Goal: Task Accomplishment & Management: Use online tool/utility

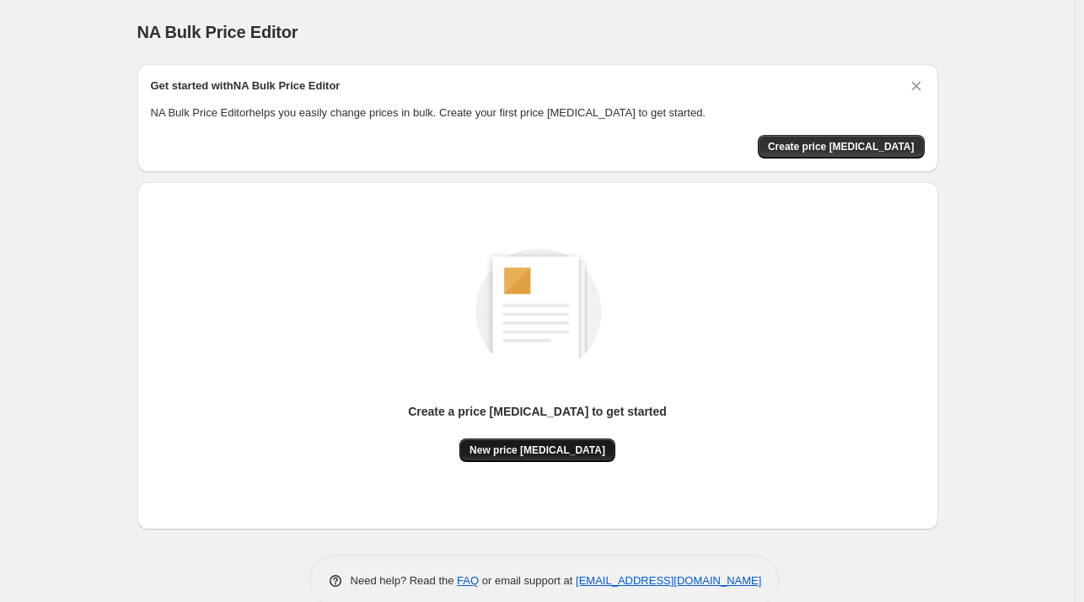
click at [552, 445] on span "New price change job" at bounding box center [537, 449] width 136 height 13
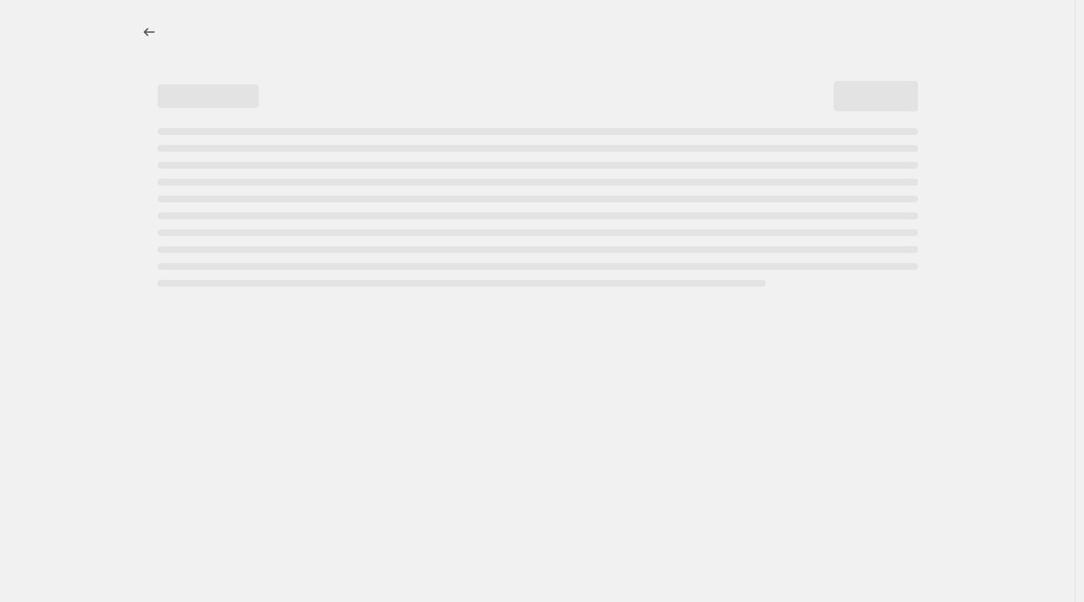
select select "percentage"
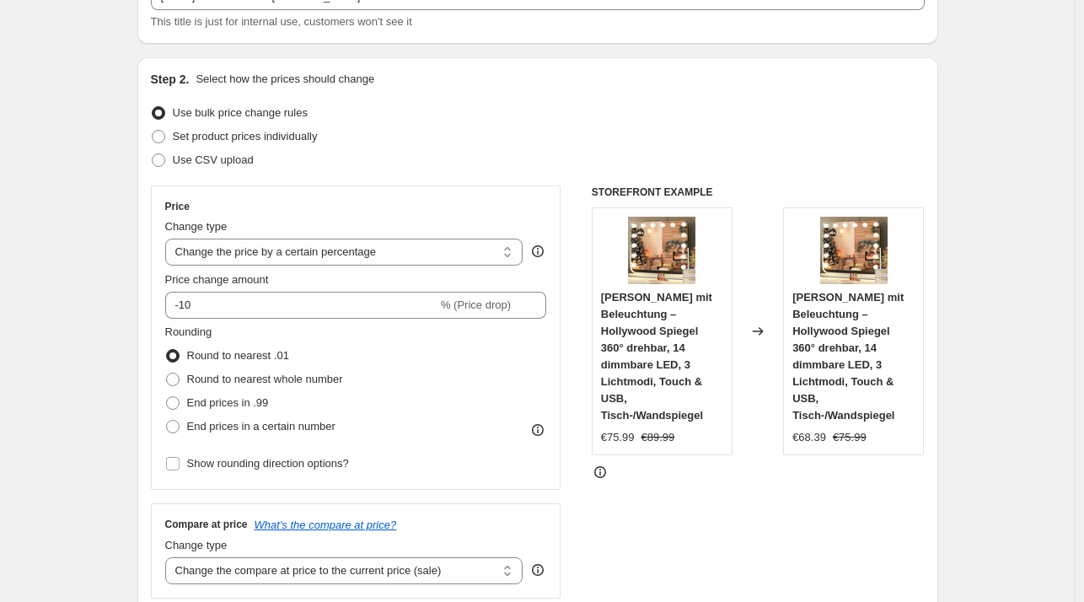
scroll to position [128, 0]
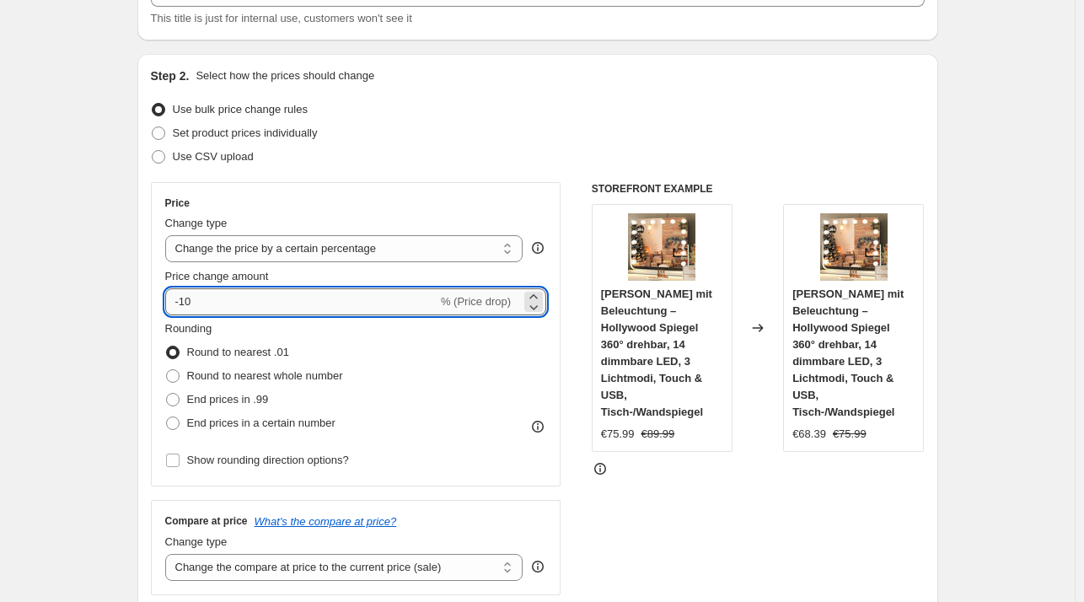
click at [381, 300] on input "-10" at bounding box center [301, 301] width 272 height 27
type input "-1"
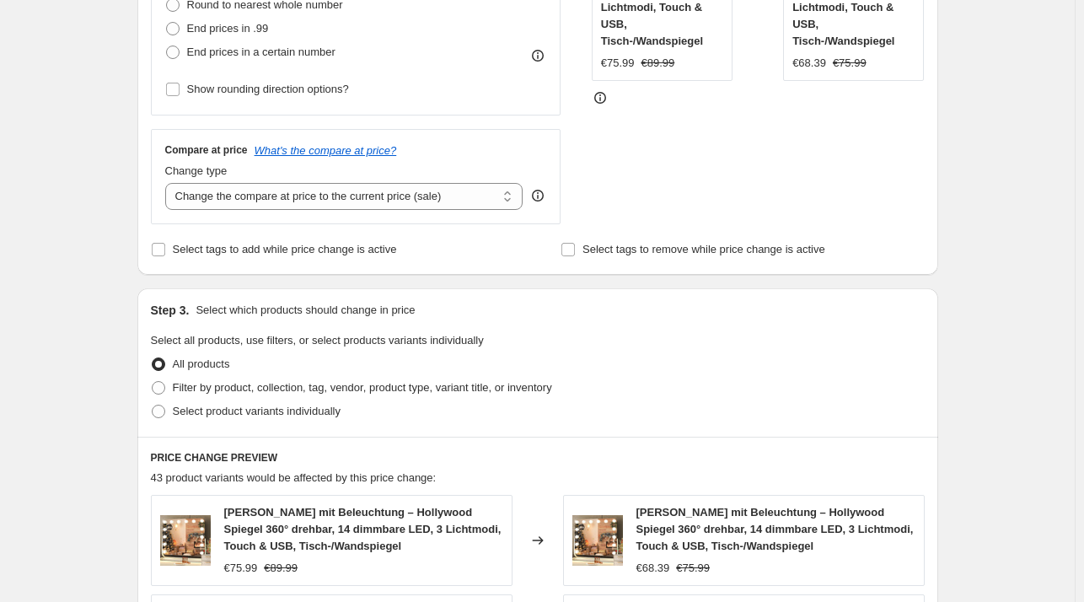
scroll to position [498, 0]
type input "-28"
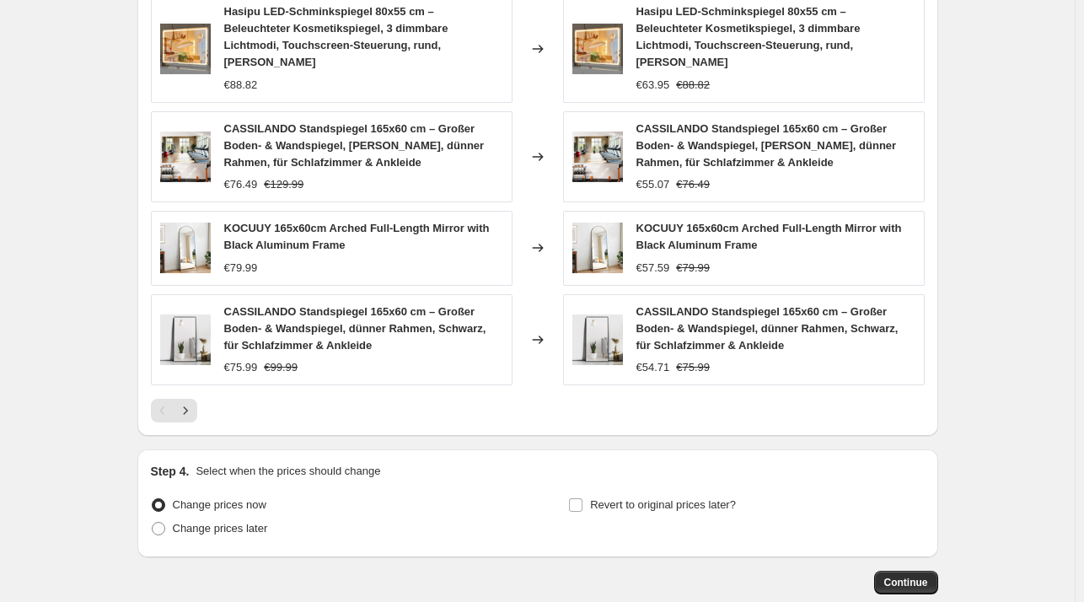
scroll to position [1176, 0]
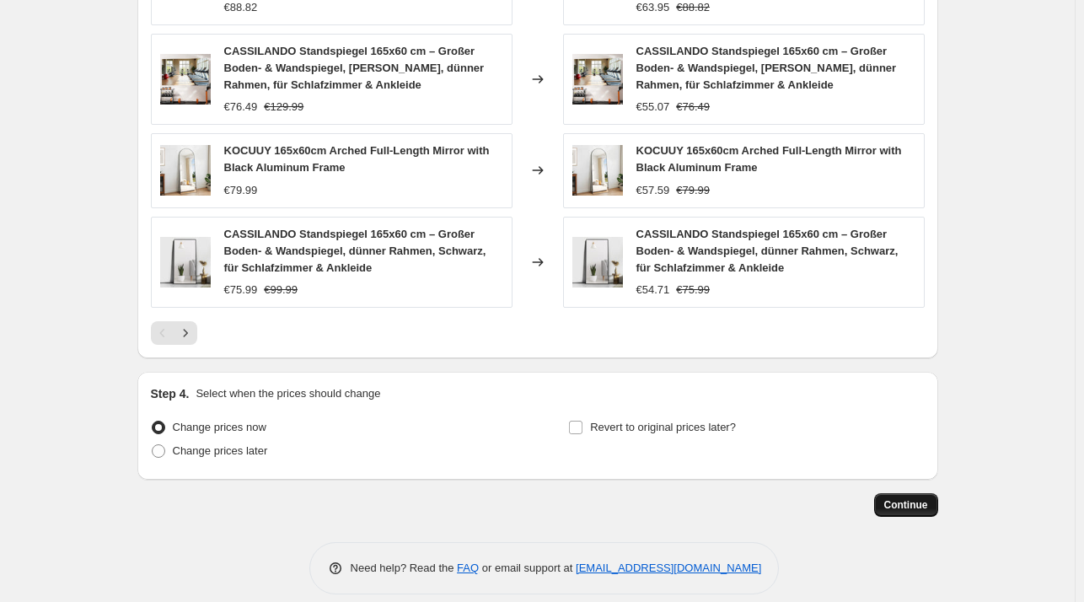
click at [896, 498] on span "Continue" at bounding box center [906, 504] width 44 height 13
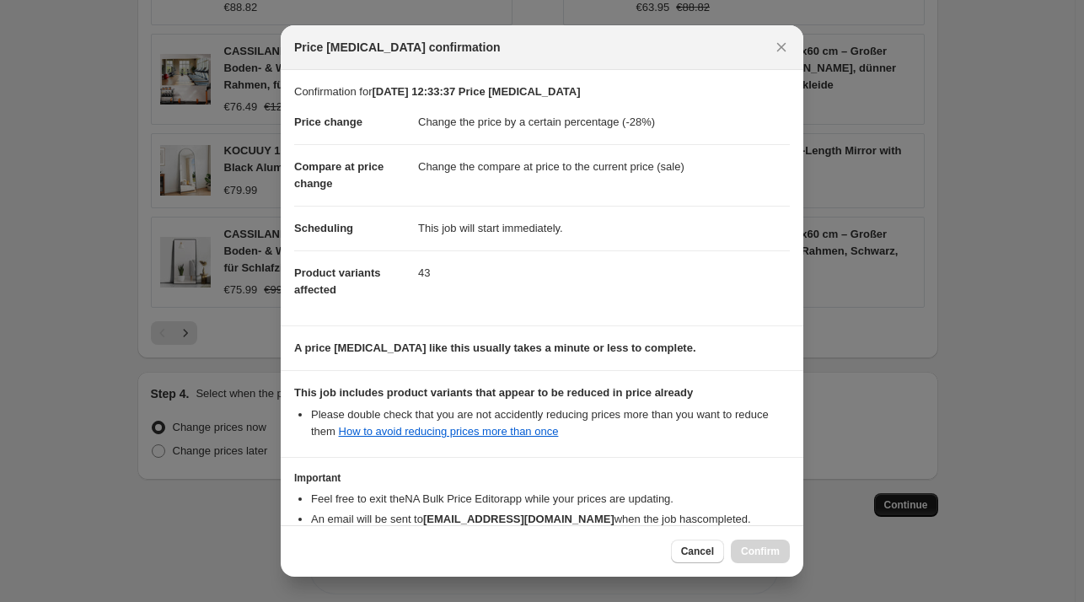
scroll to position [106, 0]
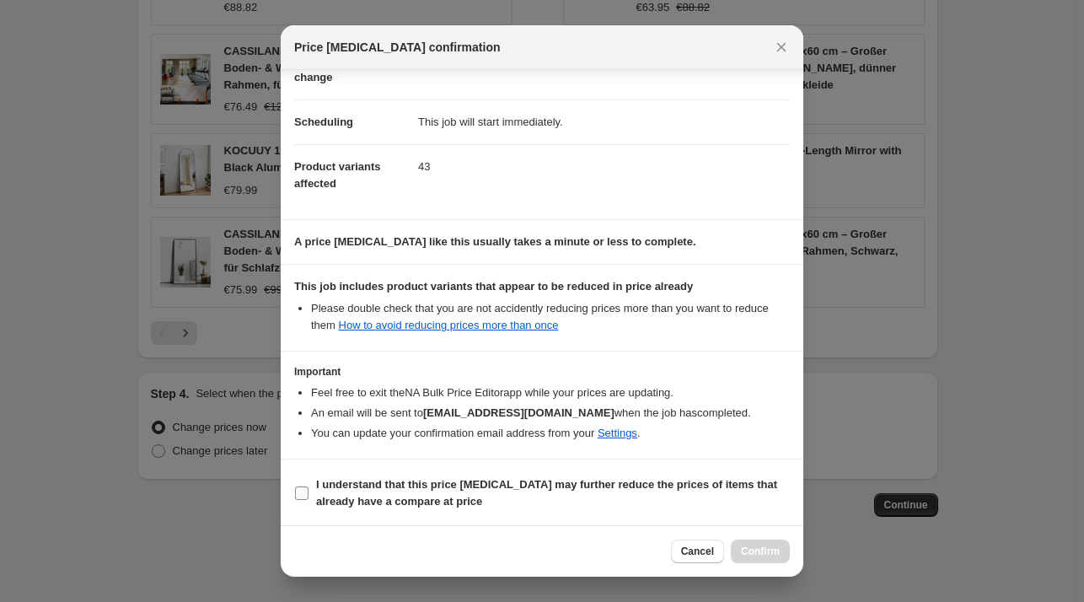
click at [354, 485] on b "I understand that this price change job may further reduce the prices of items …" at bounding box center [546, 492] width 461 height 29
click at [308, 486] on input "I understand that this price change job may further reduce the prices of items …" at bounding box center [301, 492] width 13 height 13
checkbox input "true"
click at [752, 563] on div "Cancel Confirm" at bounding box center [542, 550] width 522 height 51
click at [757, 550] on span "Confirm" at bounding box center [760, 550] width 39 height 13
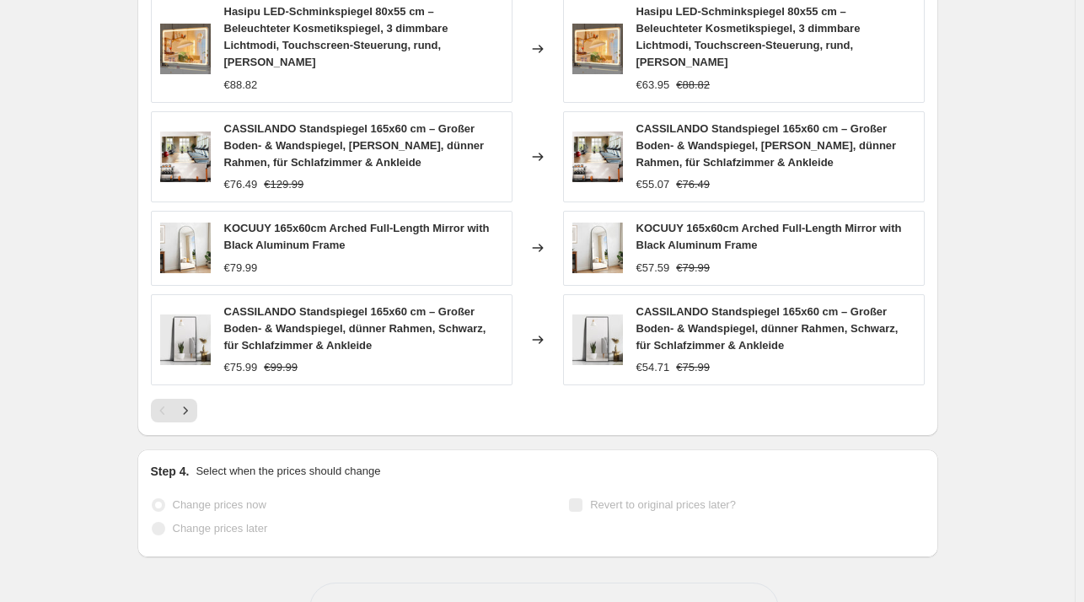
scroll to position [1220, 0]
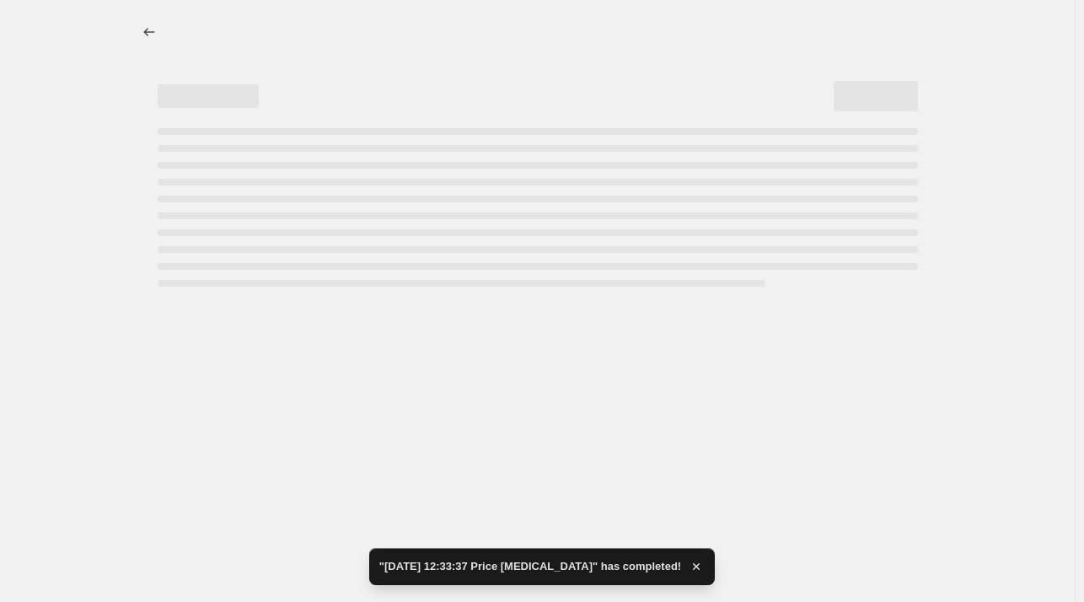
select select "percentage"
